Goal: Task Accomplishment & Management: Use online tool/utility

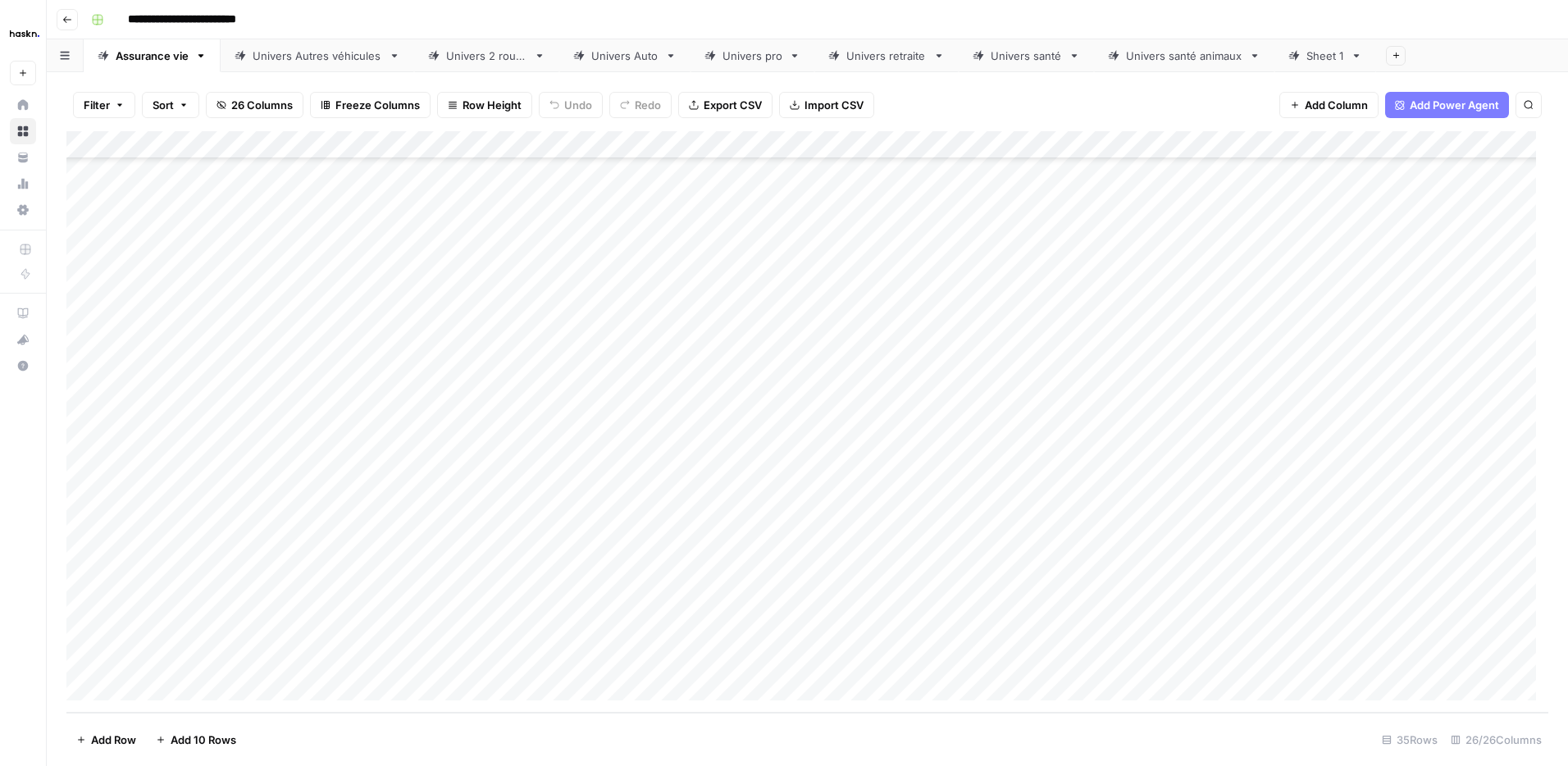
scroll to position [461, 0]
click at [904, 54] on div "Univers retraite" at bounding box center [886, 56] width 81 height 16
click at [151, 692] on div "Add Column" at bounding box center [807, 422] width 1481 height 582
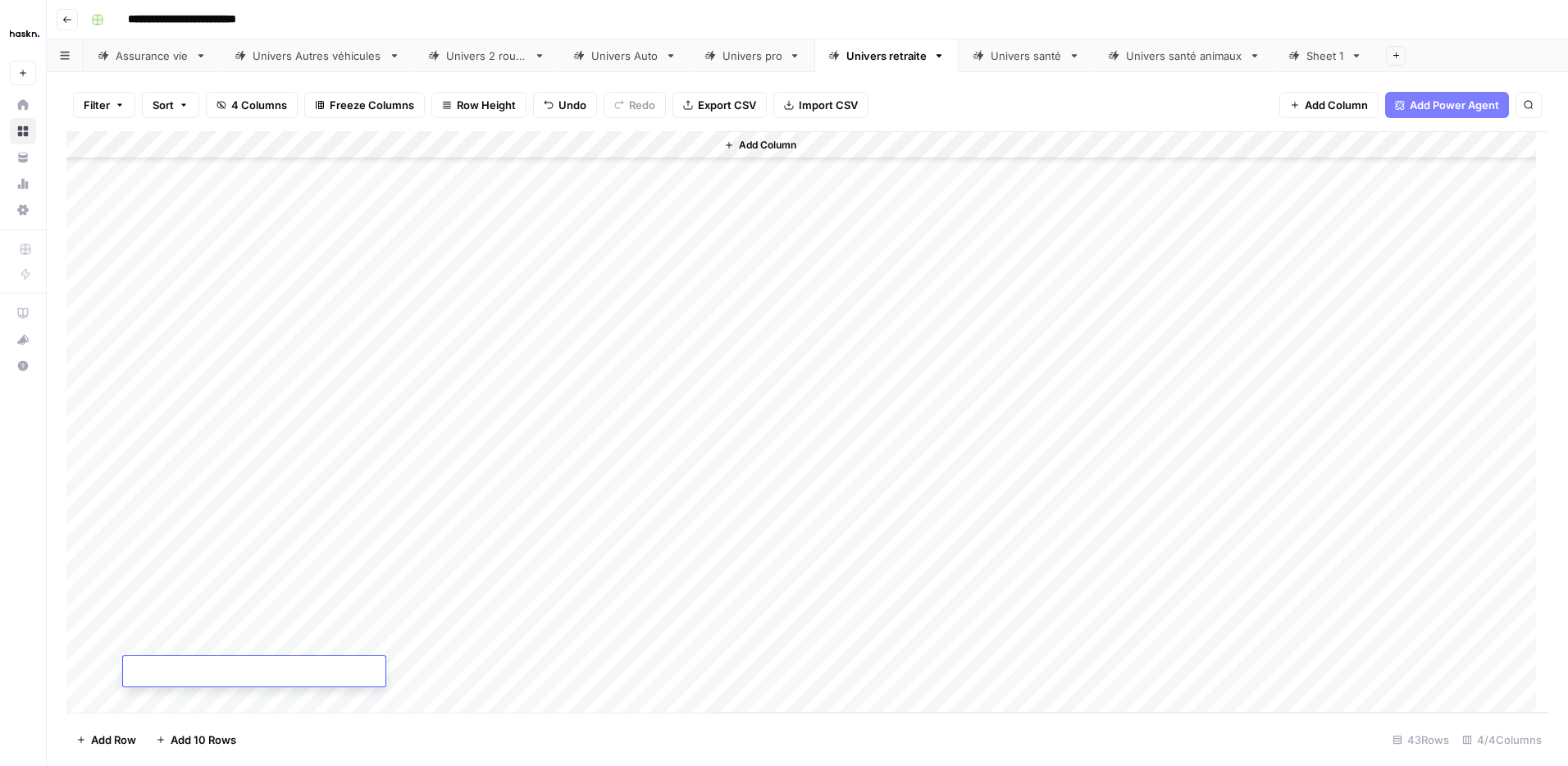
scroll to position [671, 0]
click at [152, 693] on div "Add Column" at bounding box center [807, 422] width 1481 height 582
click at [439, 726] on footer "Add Row Add 10 Rows 44 Rows 4/4 Columns" at bounding box center [807, 740] width 1481 height 54
click at [159, 618] on div "Add Column" at bounding box center [807, 422] width 1481 height 582
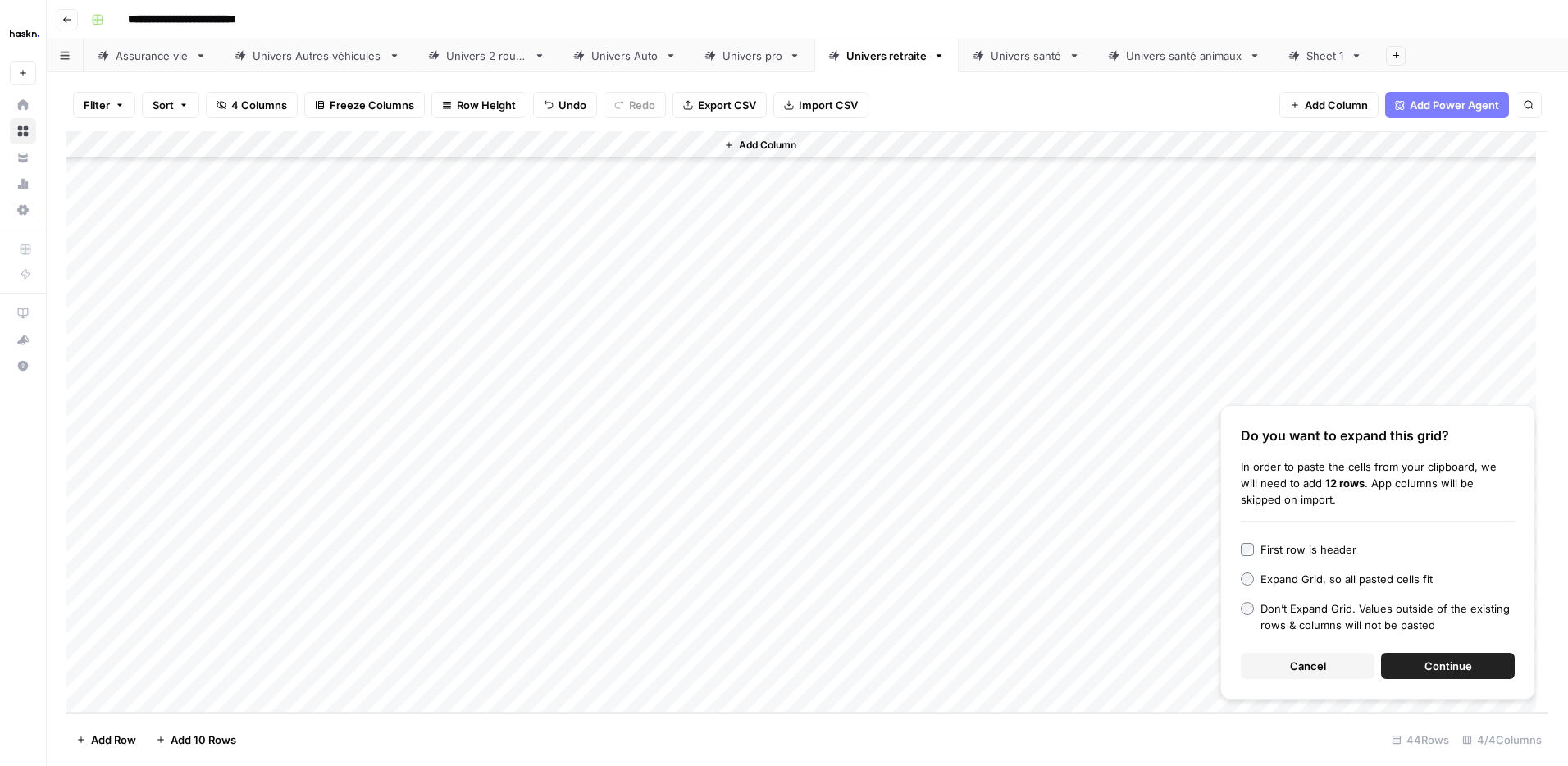
click at [1441, 657] on span "Continue" at bounding box center [1448, 665] width 48 height 16
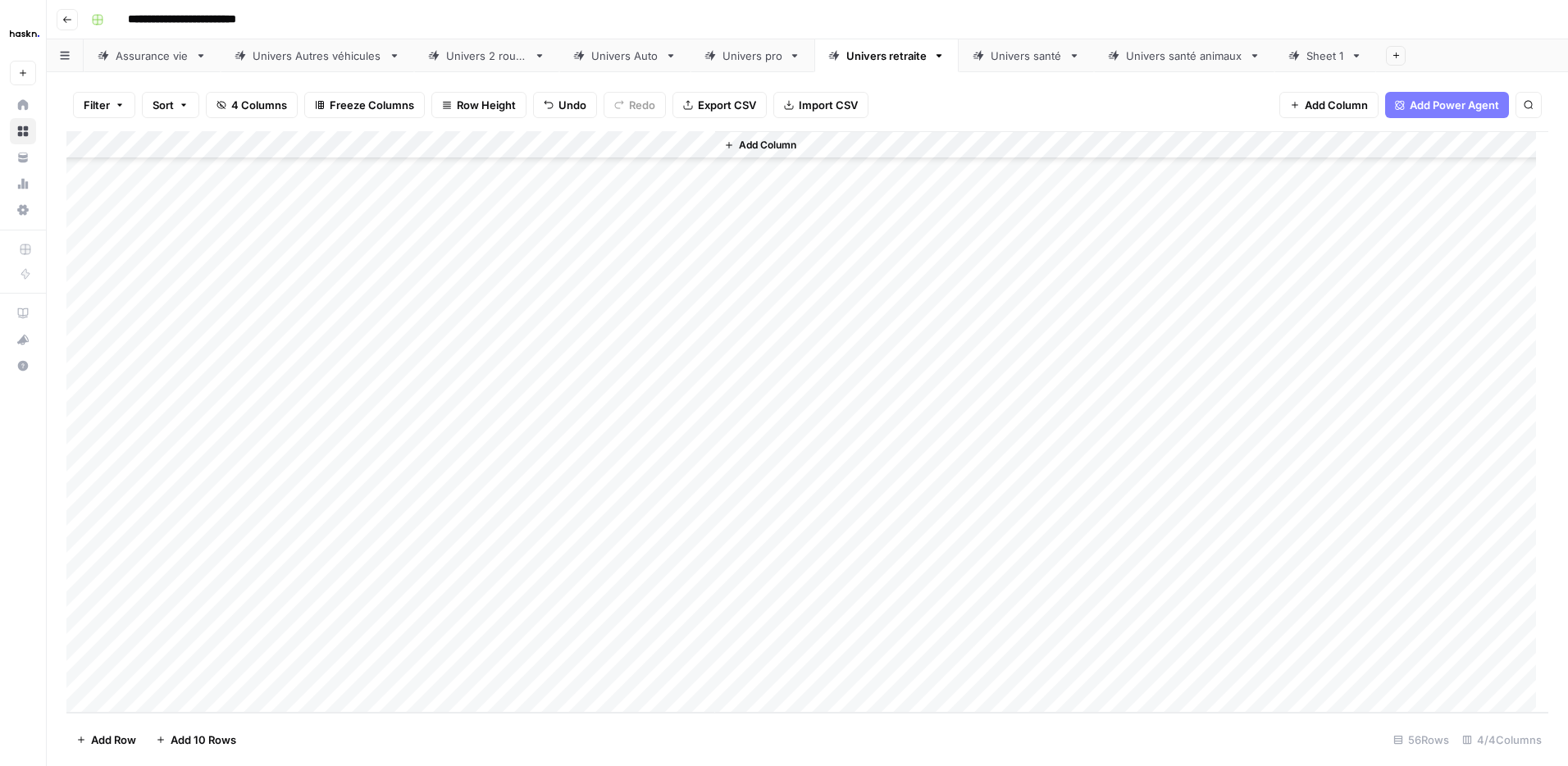
click at [474, 282] on div "Add Column" at bounding box center [807, 422] width 1481 height 582
click at [643, 279] on div "Add Column" at bounding box center [807, 422] width 1481 height 582
click at [637, 292] on div "Add Column" at bounding box center [807, 422] width 1481 height 582
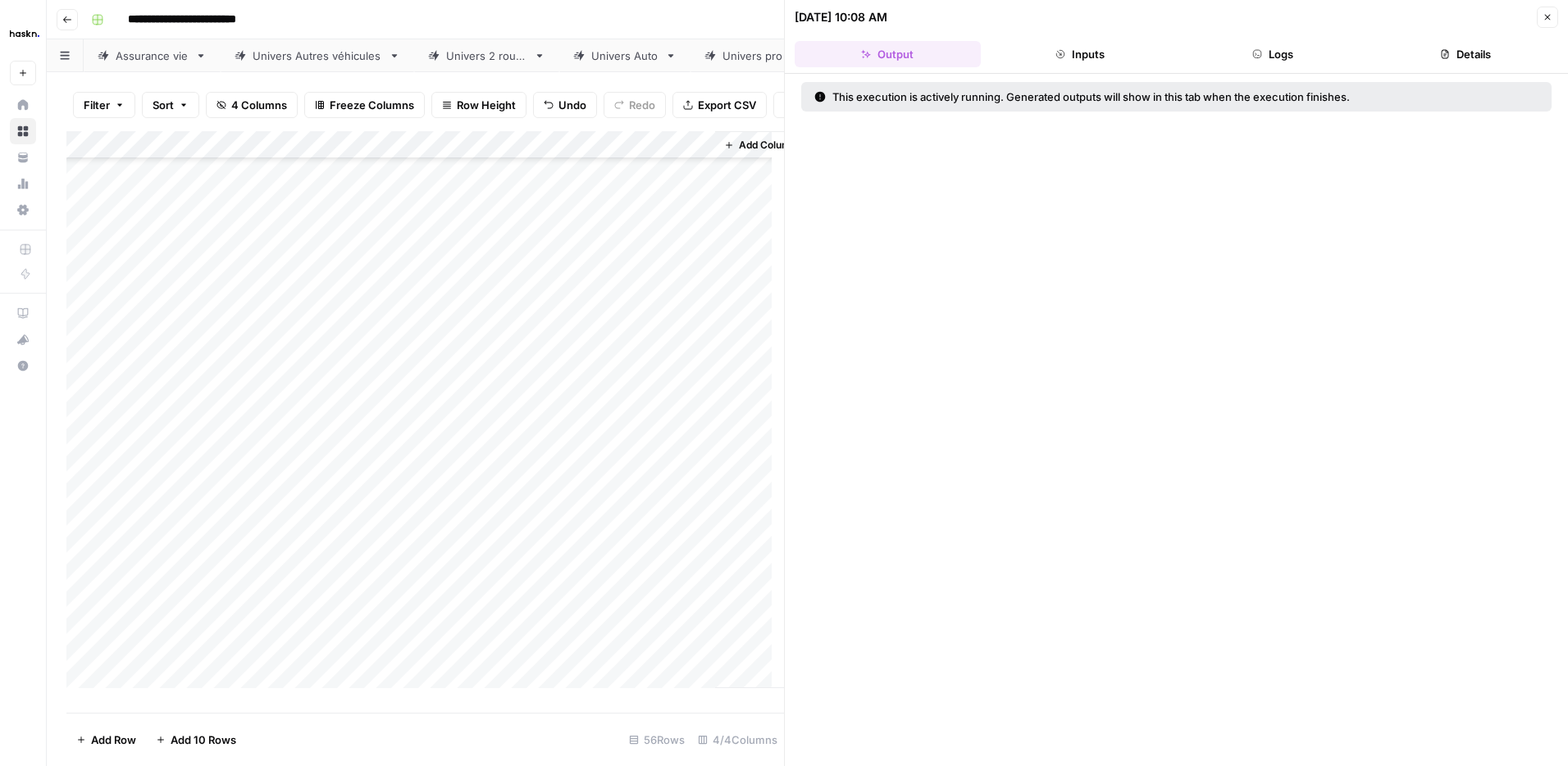
drag, startPoint x: 1554, startPoint y: 21, endPoint x: 1534, endPoint y: 28, distance: 21.2
click at [1554, 21] on button "Close" at bounding box center [1546, 17] width 21 height 21
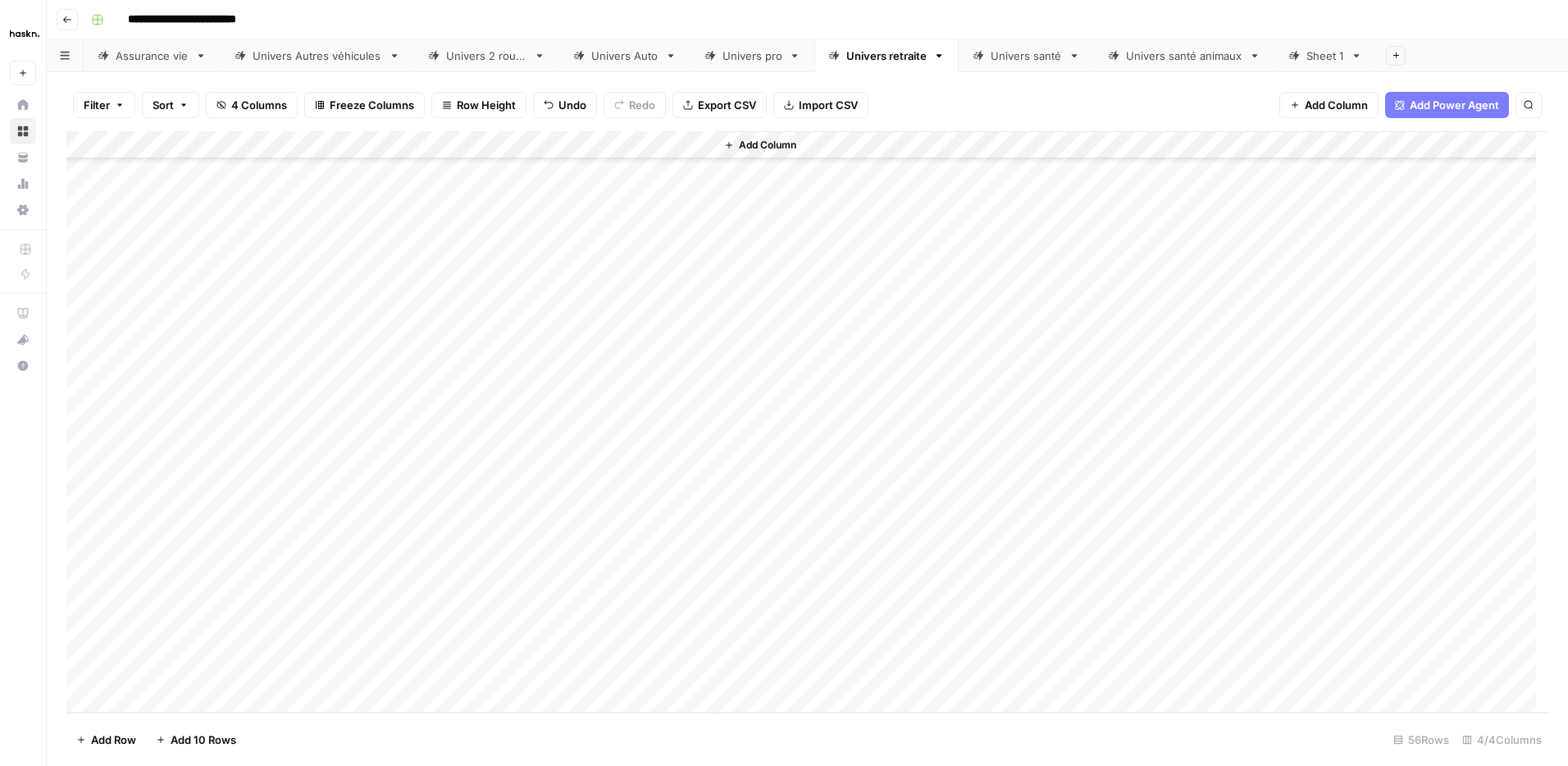
click at [642, 307] on div "Add Column" at bounding box center [807, 422] width 1481 height 582
click at [636, 333] on div "Add Column" at bounding box center [807, 422] width 1481 height 582
click at [629, 361] on div "Add Column" at bounding box center [807, 422] width 1481 height 582
click at [632, 387] on div "Add Column" at bounding box center [807, 422] width 1481 height 582
click at [644, 418] on div "Add Column" at bounding box center [807, 422] width 1481 height 582
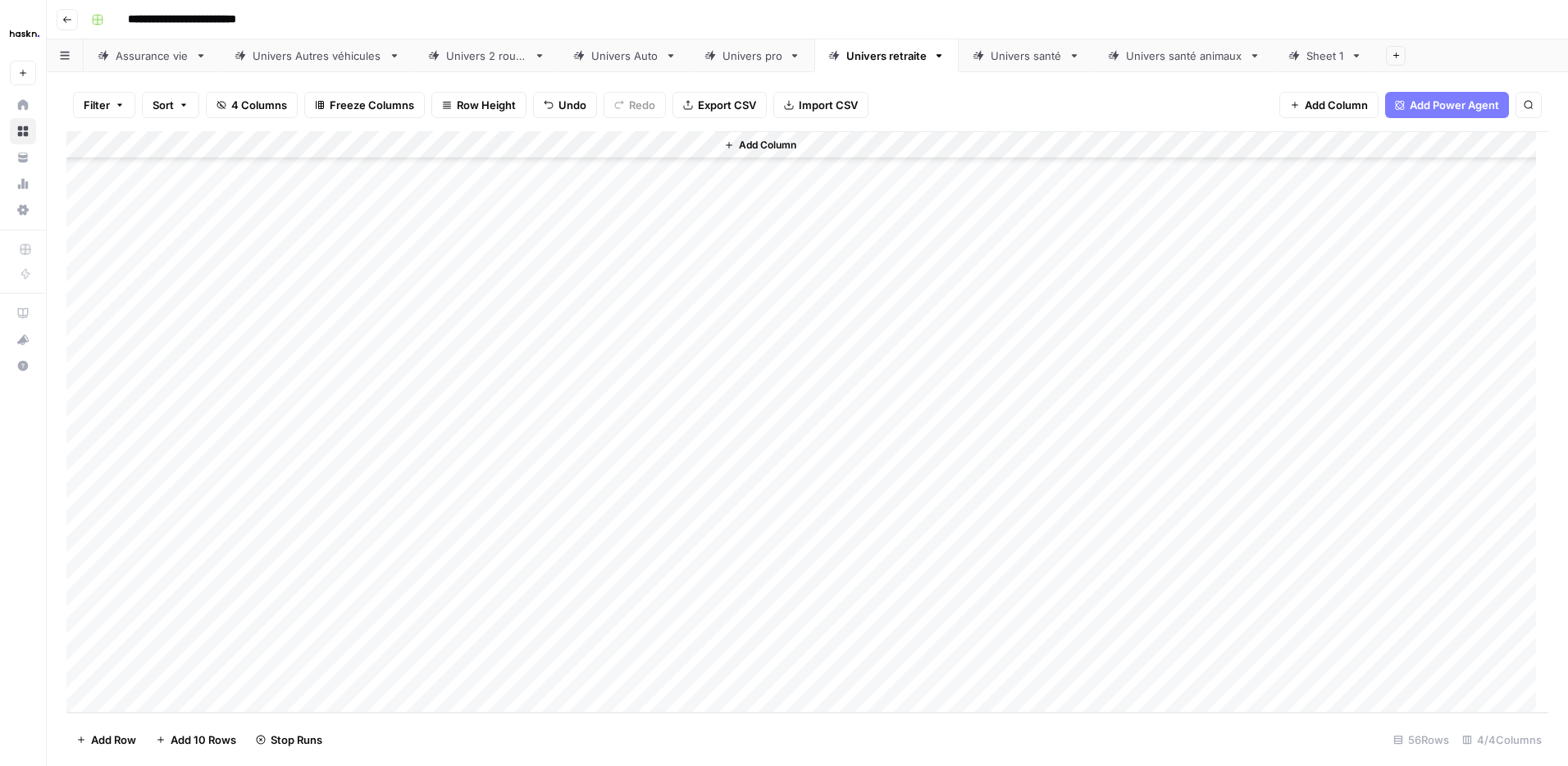
click at [648, 442] on div "Add Column" at bounding box center [807, 422] width 1481 height 582
click at [624, 468] on div "Add Column" at bounding box center [807, 422] width 1481 height 582
click at [642, 507] on div "Add Column" at bounding box center [807, 422] width 1481 height 582
click at [620, 531] on div "Add Column" at bounding box center [807, 422] width 1481 height 582
click at [639, 560] on div "Add Column" at bounding box center [807, 422] width 1481 height 582
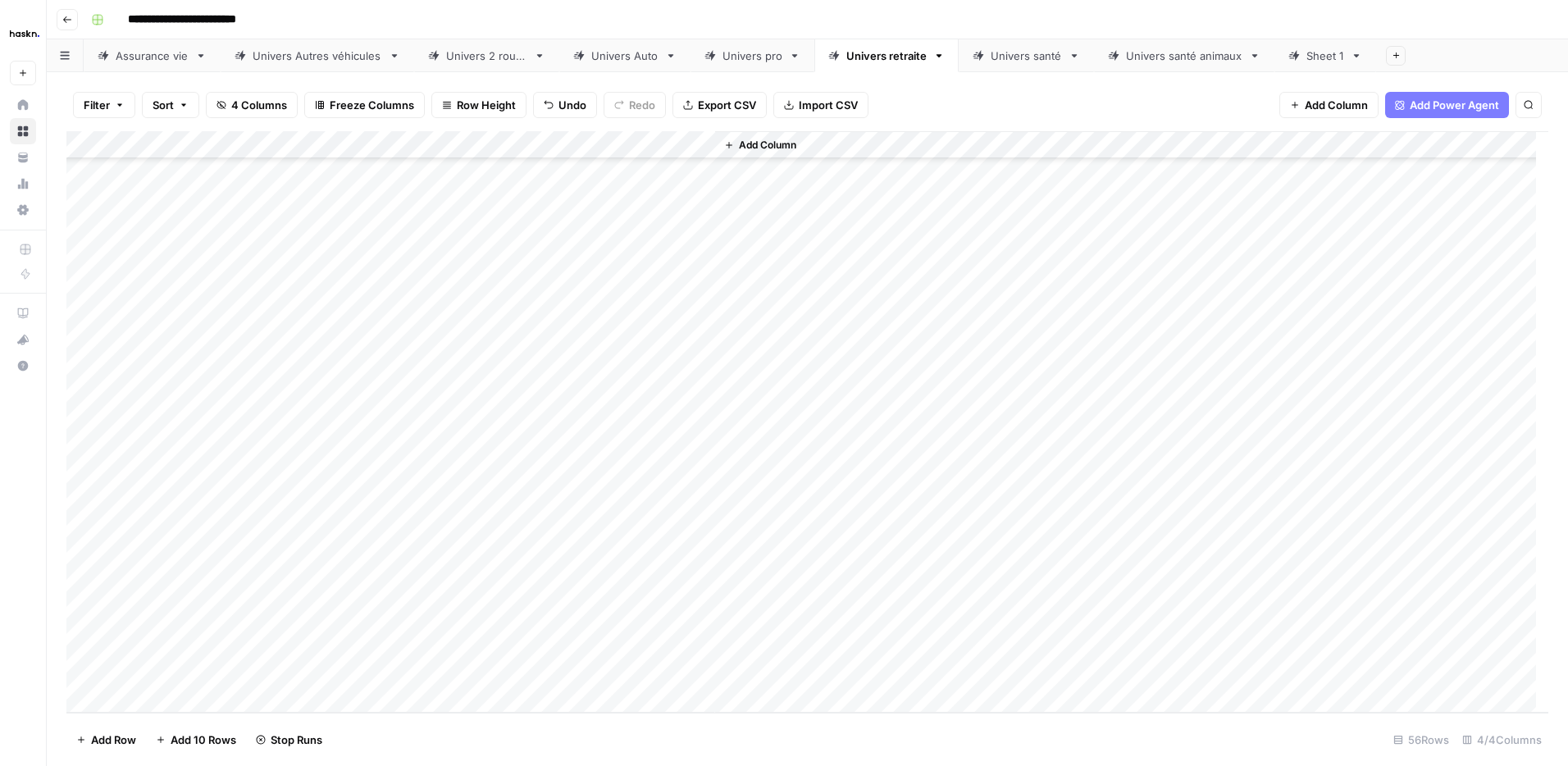
click at [651, 600] on div "Add Column" at bounding box center [807, 422] width 1481 height 582
click at [649, 616] on div "Add Column" at bounding box center [807, 422] width 1481 height 582
click at [639, 648] on div "Add Column" at bounding box center [807, 422] width 1481 height 582
click at [631, 673] on div "Add Column" at bounding box center [807, 422] width 1481 height 582
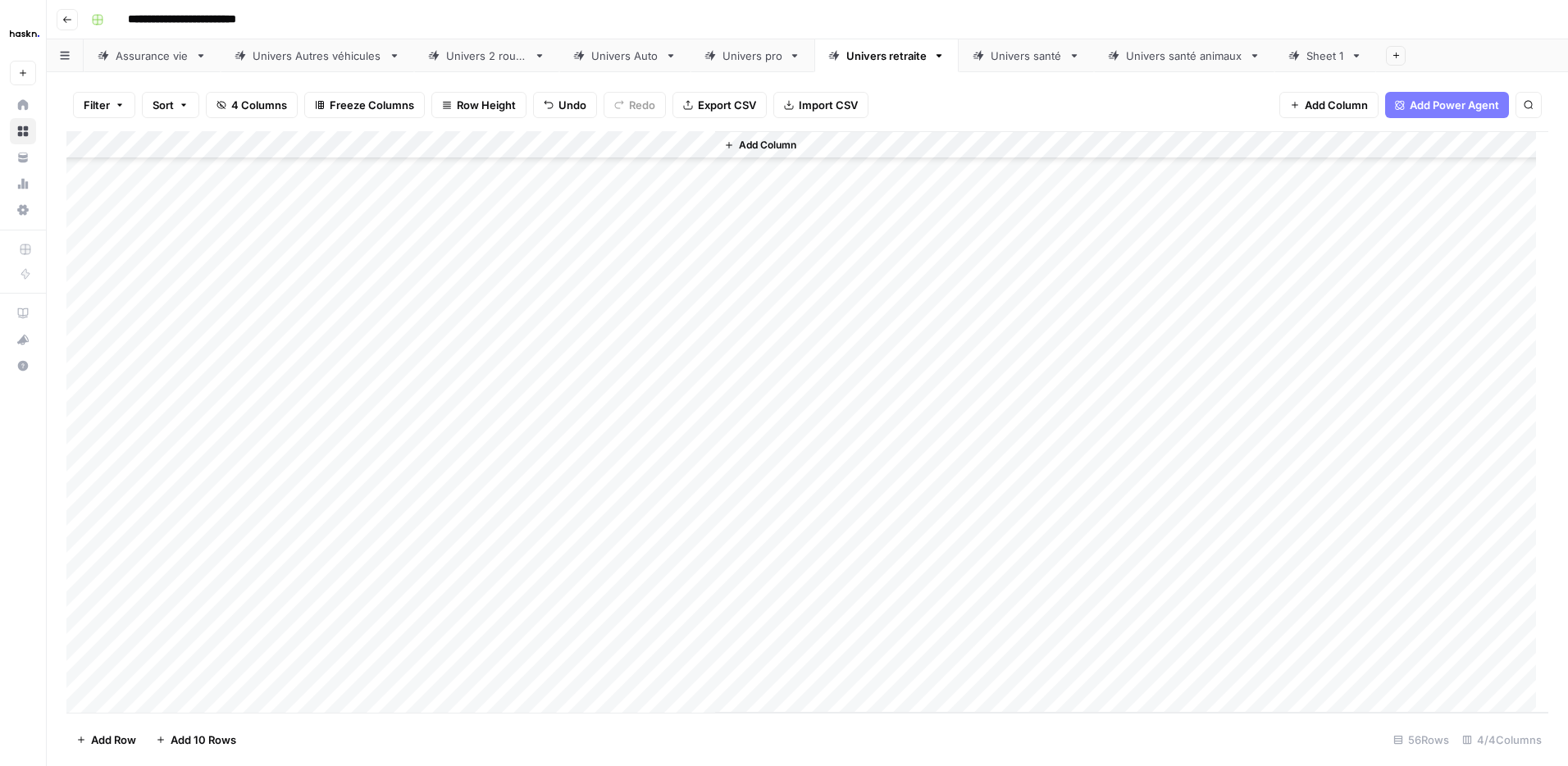
scroll to position [1005, 0]
